Goal: Task Accomplishment & Management: Complete application form

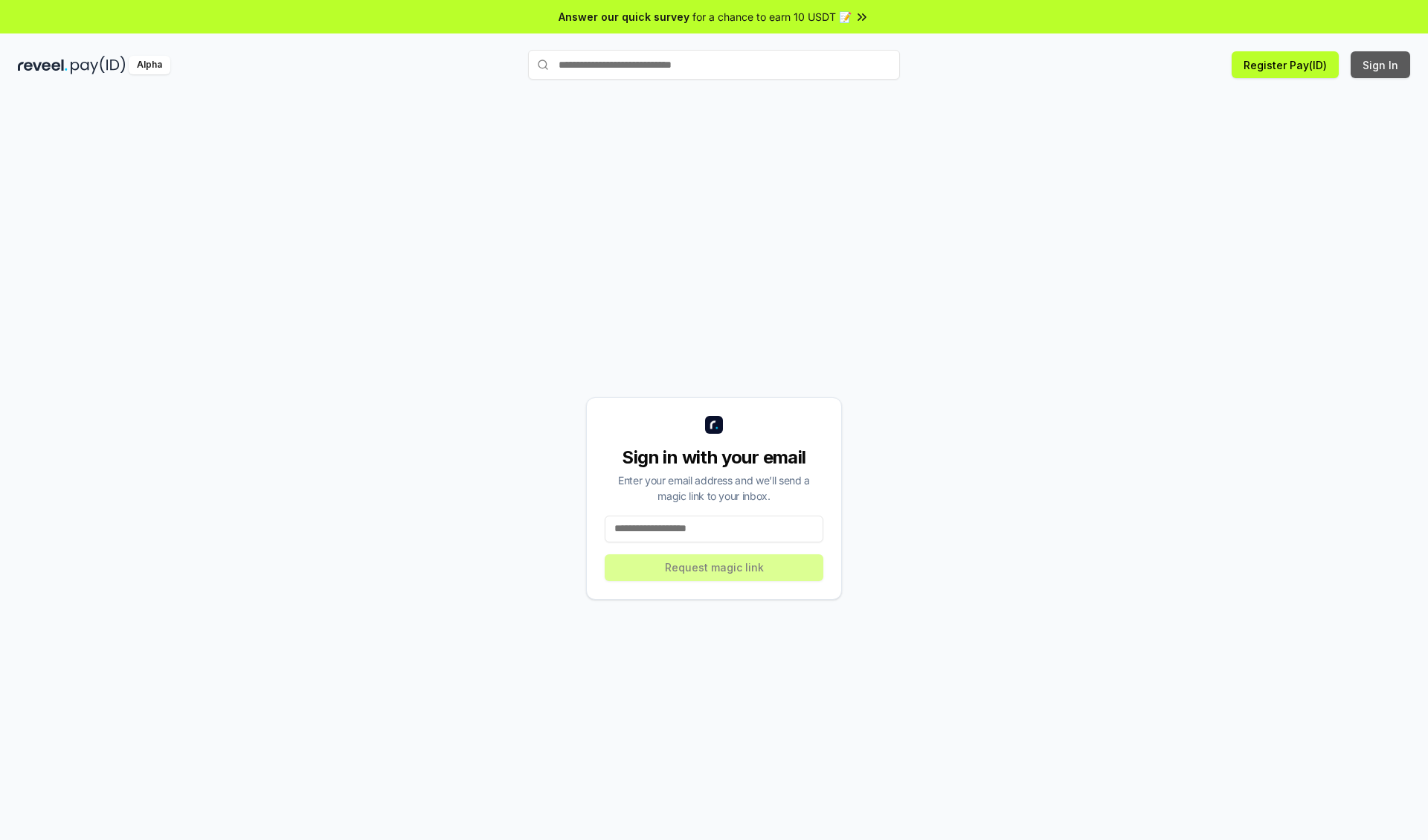
click at [1381, 65] on button "Sign In" at bounding box center [1380, 65] width 59 height 27
type input "**********"
click at [714, 566] on button "Request magic link" at bounding box center [714, 567] width 219 height 27
